Goal: Information Seeking & Learning: Understand process/instructions

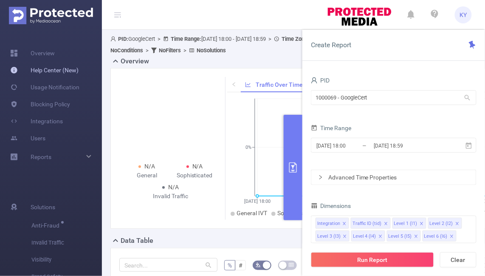
click at [58, 69] on link "Help Center (New)" at bounding box center [44, 70] width 68 height 17
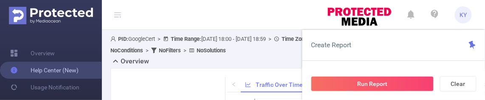
click at [36, 70] on link "Help Center (New)" at bounding box center [44, 70] width 68 height 17
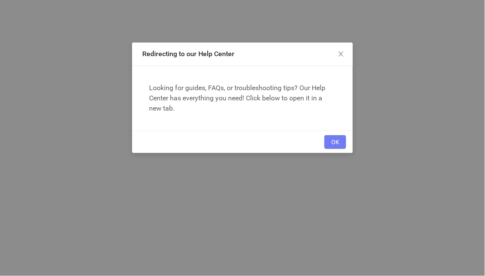
click at [332, 146] on button "OK" at bounding box center [336, 142] width 22 height 14
